Goal: Task Accomplishment & Management: Manage account settings

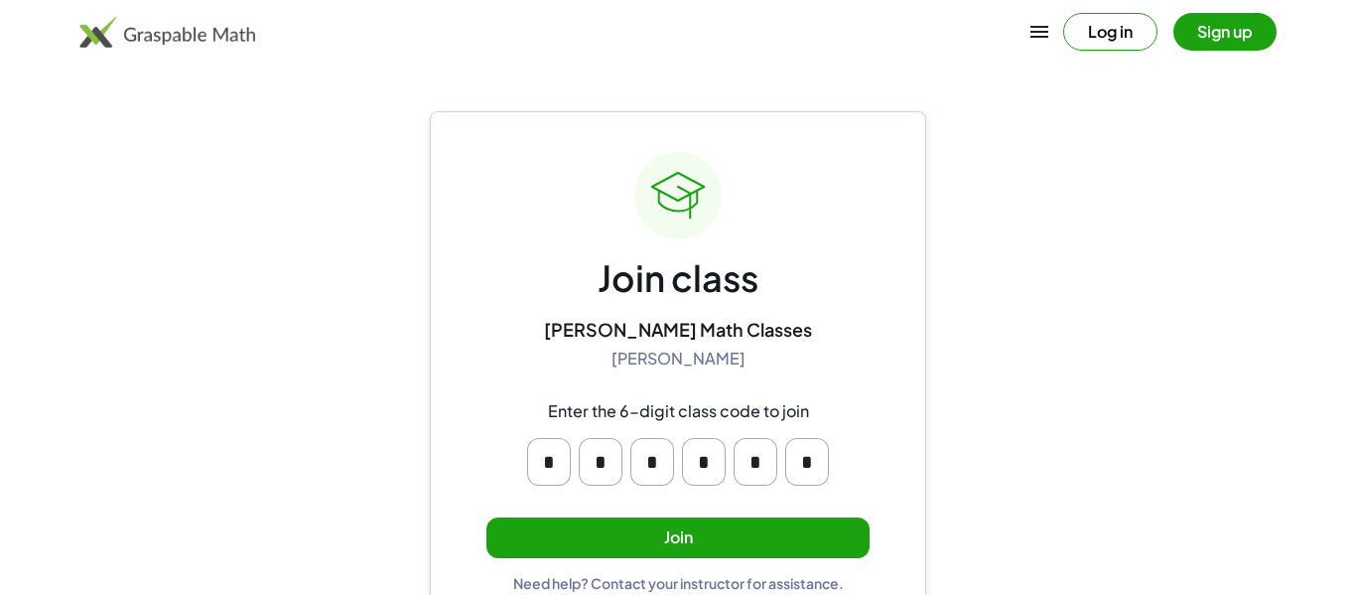
click at [525, 462] on div "* * * * * *" at bounding box center [678, 462] width 318 height 64
click at [554, 465] on input "*" at bounding box center [549, 462] width 44 height 48
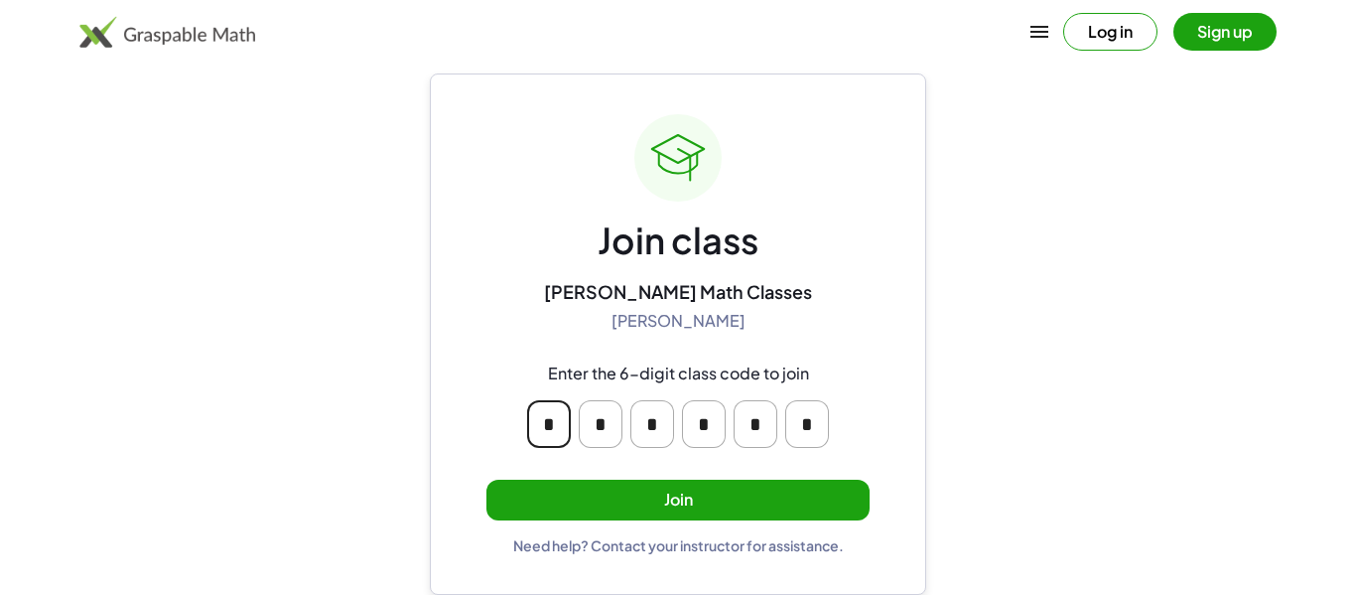
click at [924, 358] on div "Join class [PERSON_NAME] Math Classes [PERSON_NAME] Enter the 6-digit class cod…" at bounding box center [678, 333] width 496 height 521
click at [796, 484] on button "Join" at bounding box center [677, 499] width 383 height 41
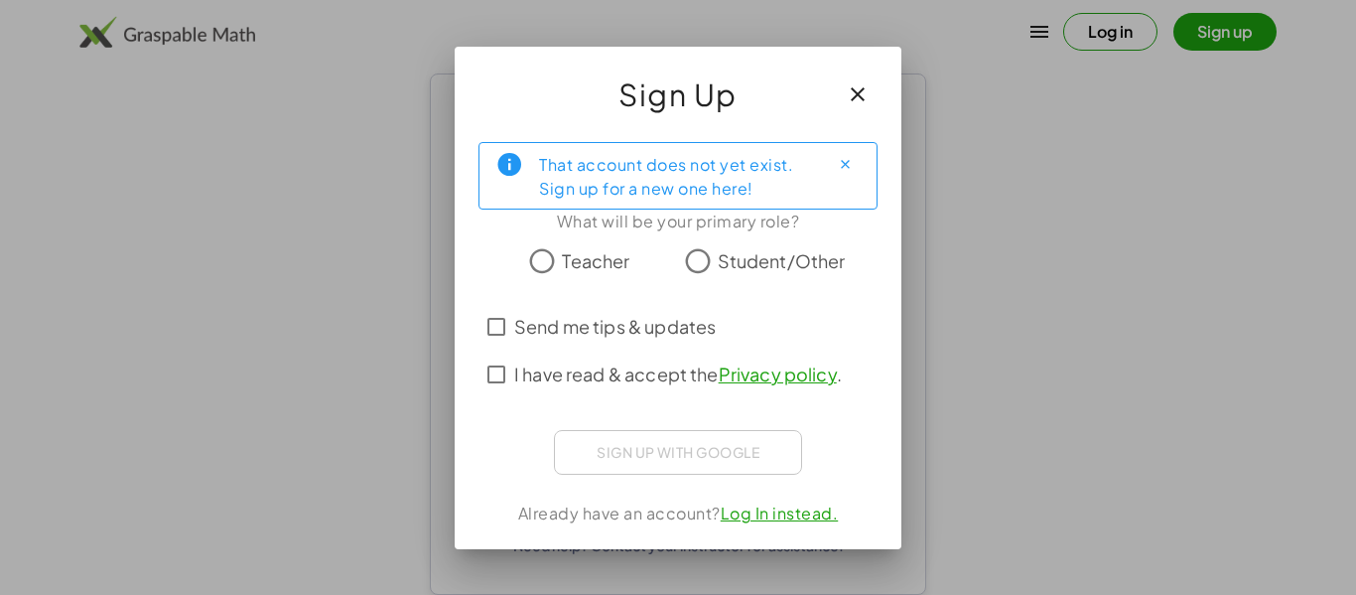
click at [658, 390] on label "I have read & accept the Privacy policy ." at bounding box center [678, 374] width 328 height 48
click at [643, 337] on span "Send me tips & updates" at bounding box center [615, 326] width 202 height 27
click at [619, 360] on span "I have read & accept the Privacy policy ." at bounding box center [678, 373] width 328 height 27
click at [609, 328] on span "Send me tips & updates" at bounding box center [615, 326] width 202 height 27
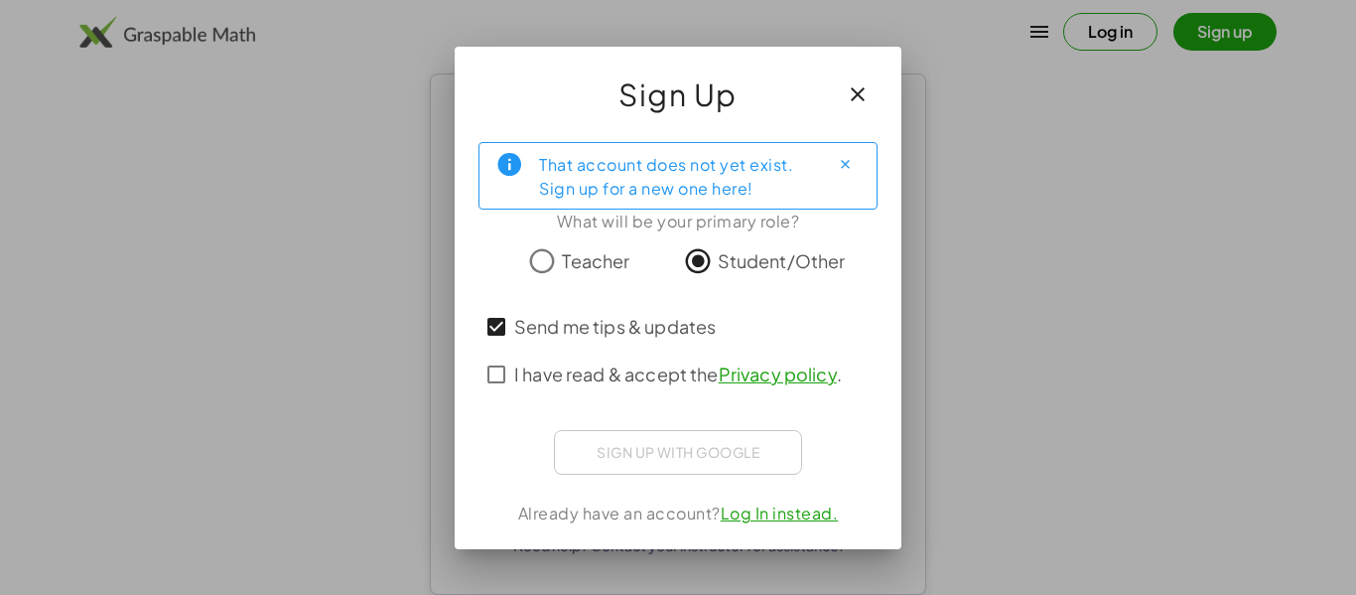
click at [621, 362] on span "I have read & accept the Privacy policy ." at bounding box center [678, 373] width 328 height 27
click at [609, 319] on span "Send me tips & updates" at bounding box center [615, 326] width 202 height 27
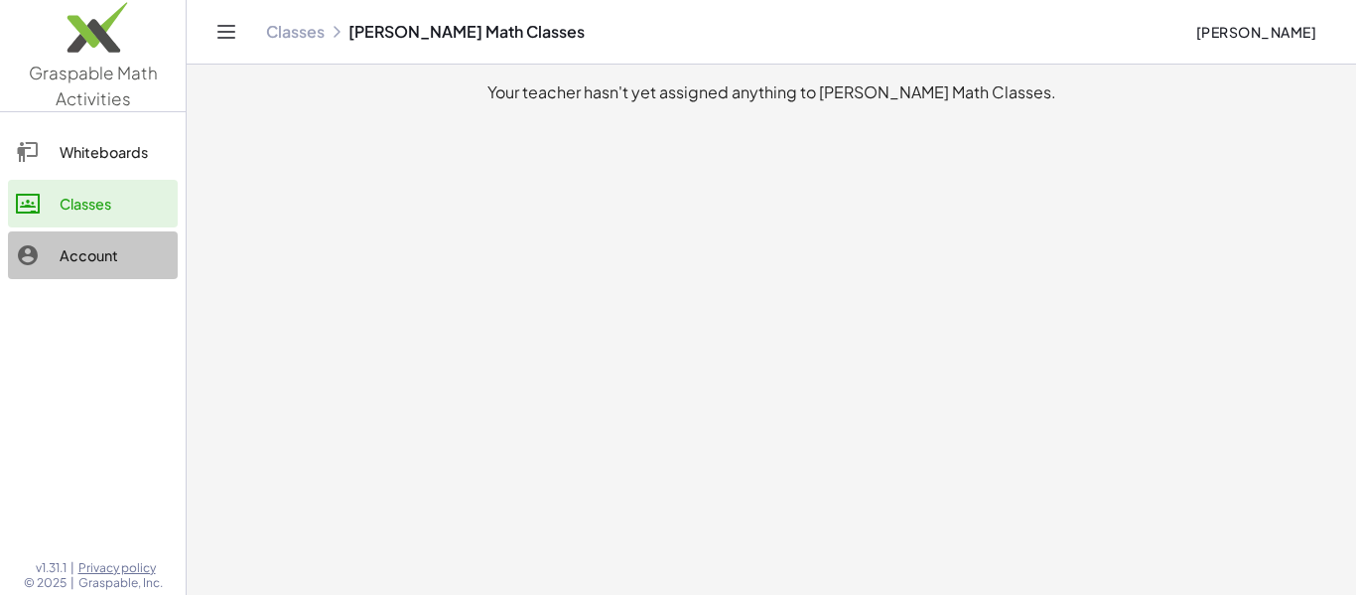
click at [135, 236] on link "Account" at bounding box center [93, 255] width 170 height 48
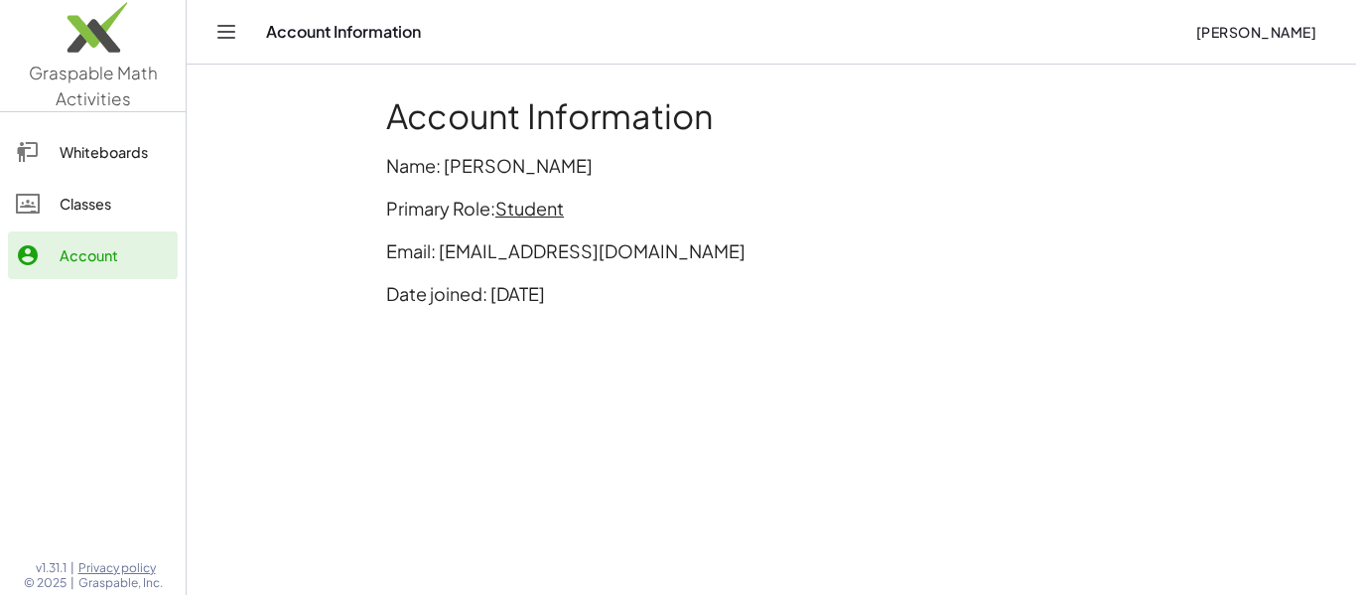
click at [110, 146] on div "Whiteboards" at bounding box center [115, 152] width 110 height 24
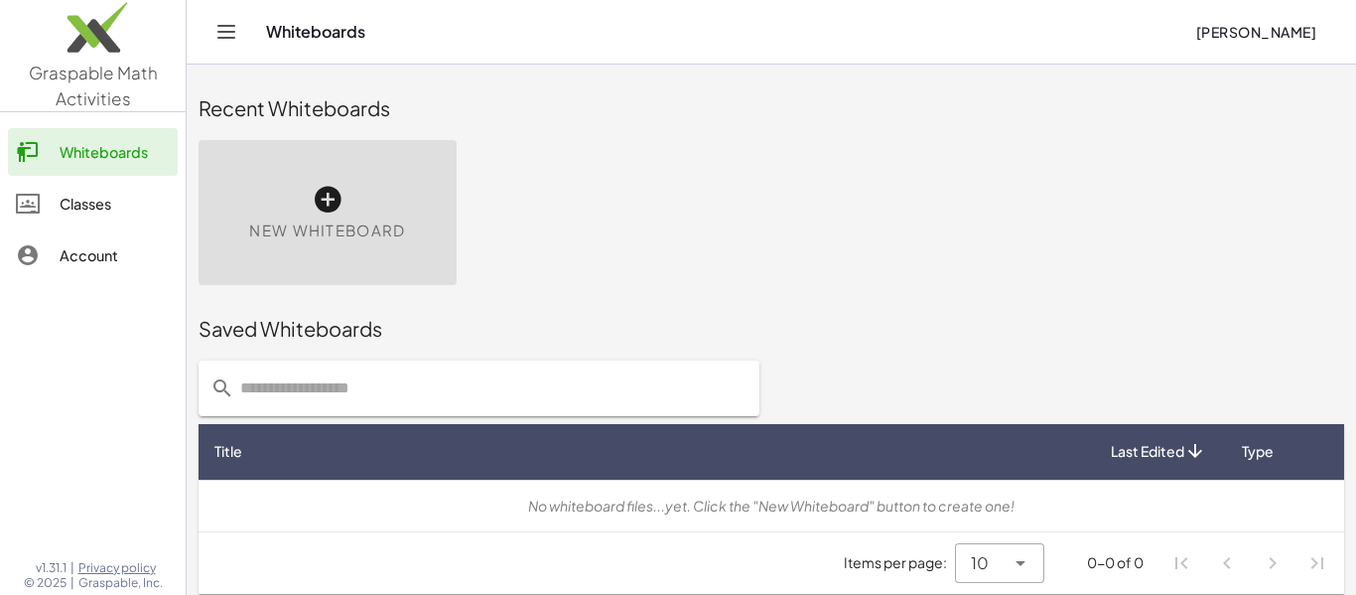
scroll to position [11, 0]
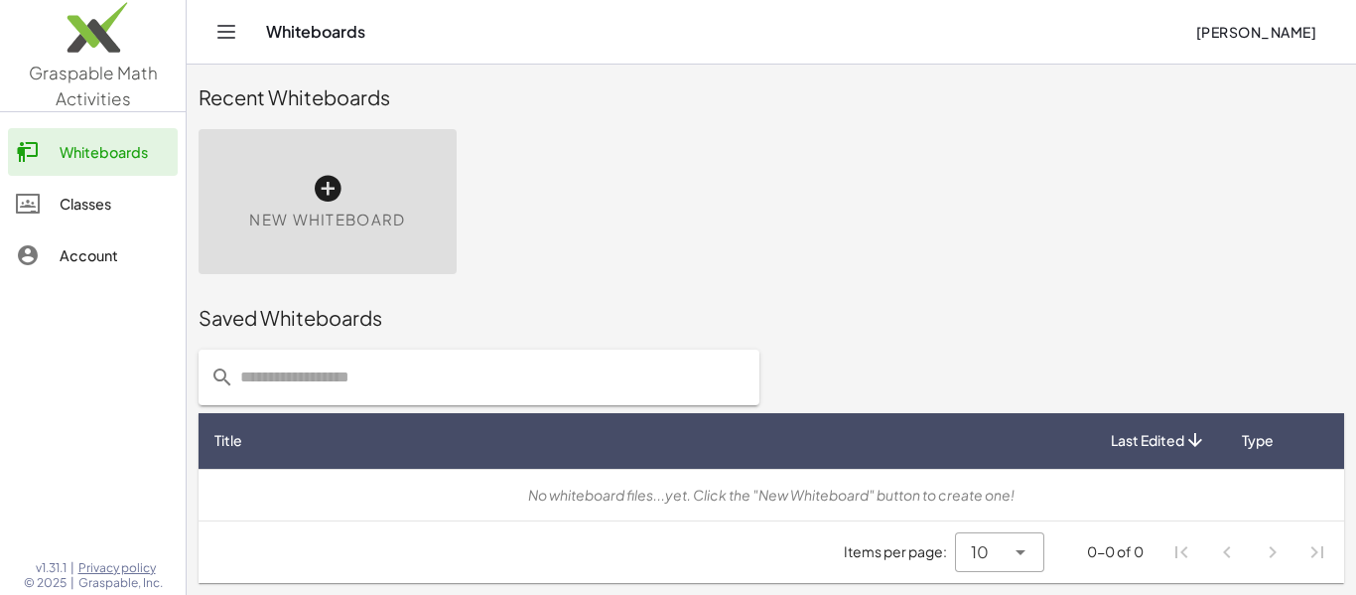
click at [58, 178] on div "Whiteboards Classes Account" at bounding box center [93, 205] width 186 height 171
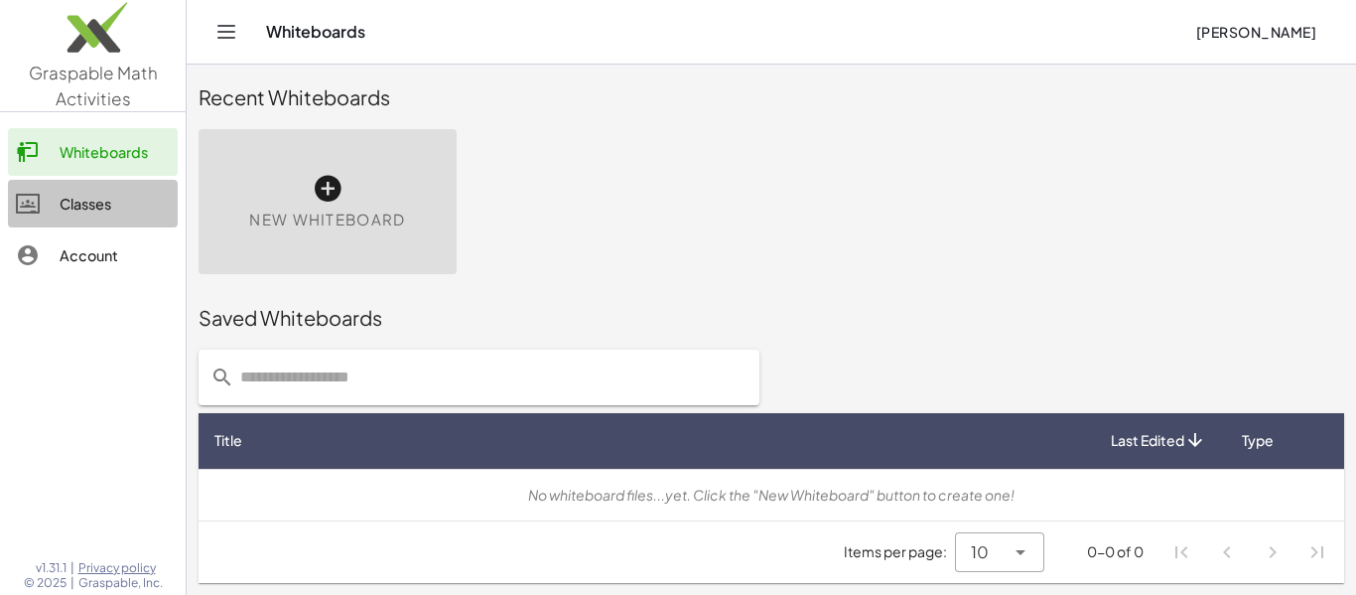
click at [73, 203] on div "Classes" at bounding box center [115, 204] width 110 height 24
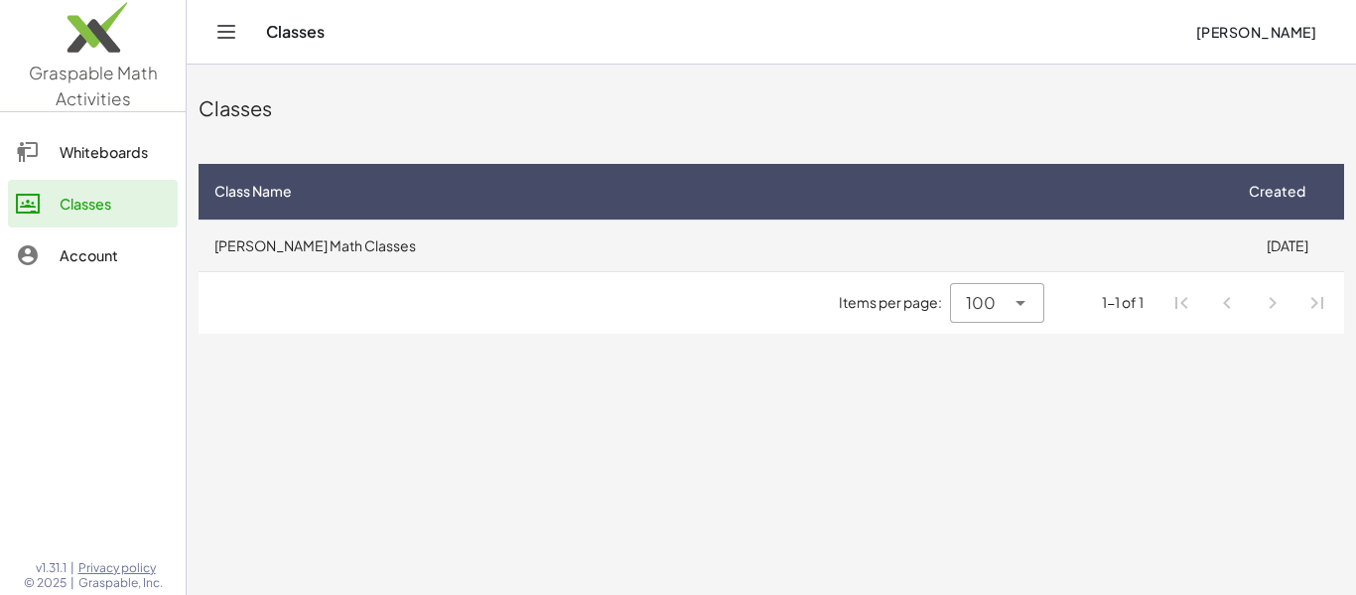
click at [793, 246] on td "[PERSON_NAME] Math Classes" at bounding box center [714, 245] width 1031 height 52
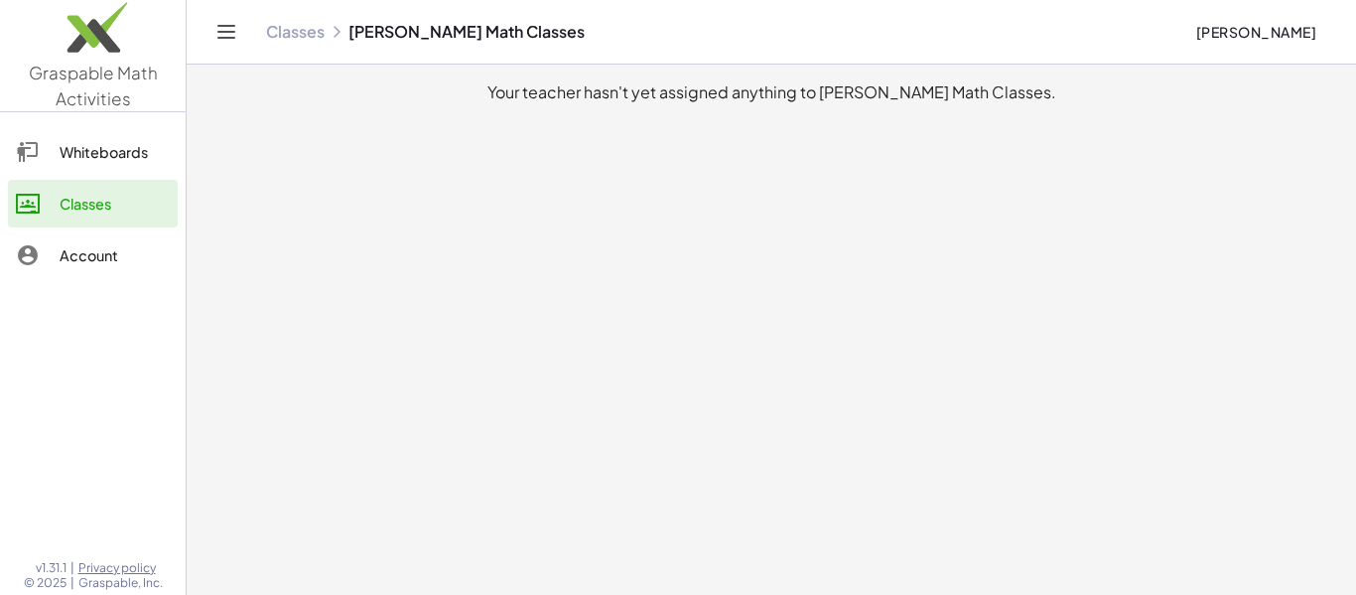
click at [103, 143] on div "Whiteboards" at bounding box center [115, 152] width 110 height 24
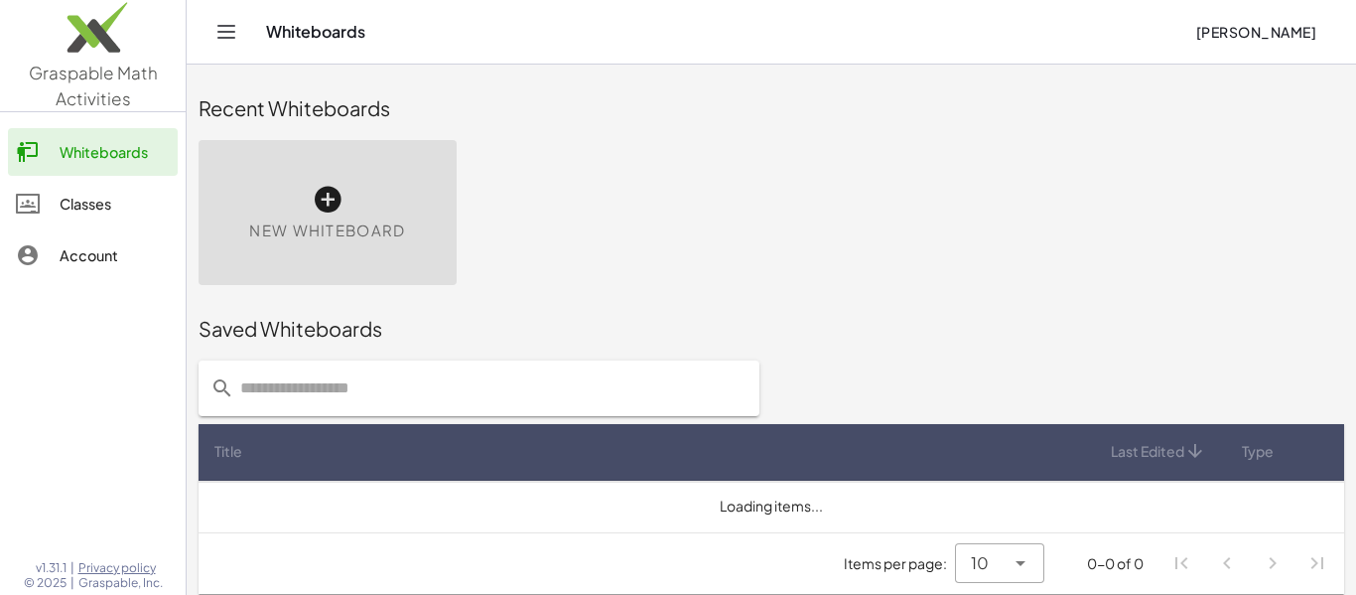
click at [107, 204] on div "Classes" at bounding box center [115, 204] width 110 height 24
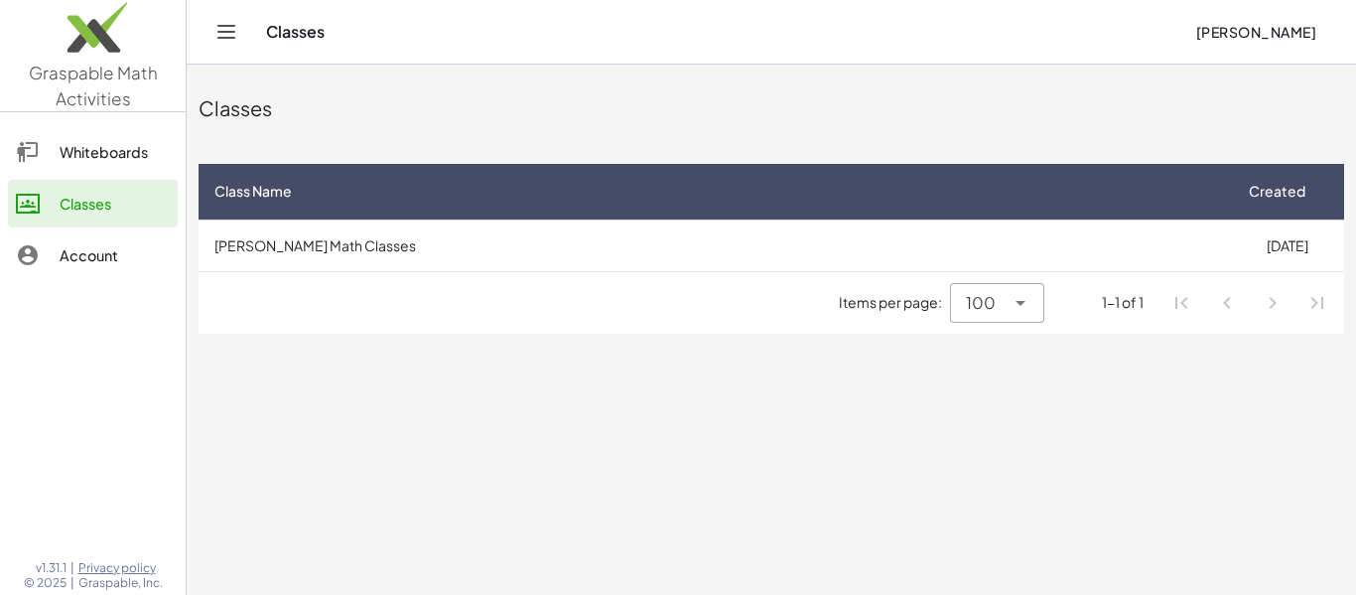
click at [403, 291] on div "Items per page: 100 *** 1-1 of 1" at bounding box center [772, 303] width 1146 height 62
click at [139, 245] on div "Account" at bounding box center [115, 255] width 110 height 24
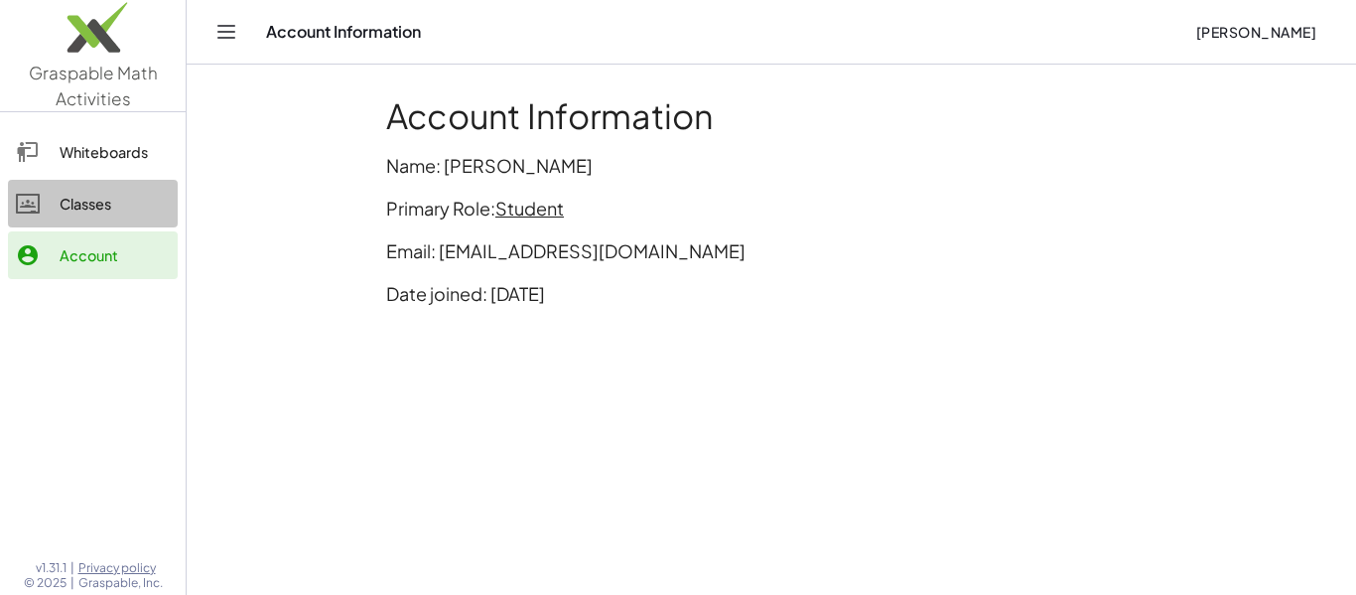
click at [34, 190] on link "Classes" at bounding box center [93, 204] width 170 height 48
